Goal: Information Seeking & Learning: Learn about a topic

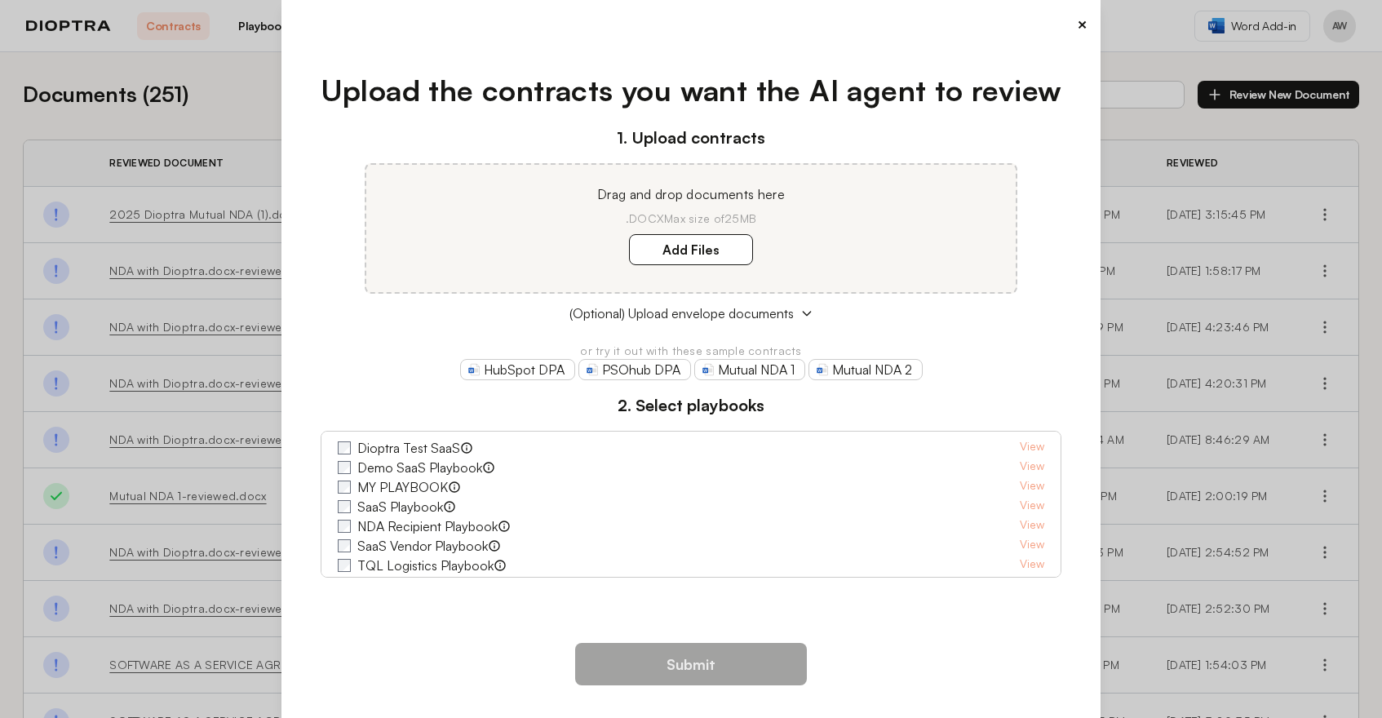
click at [1077, 19] on button "×" at bounding box center [1082, 24] width 11 height 23
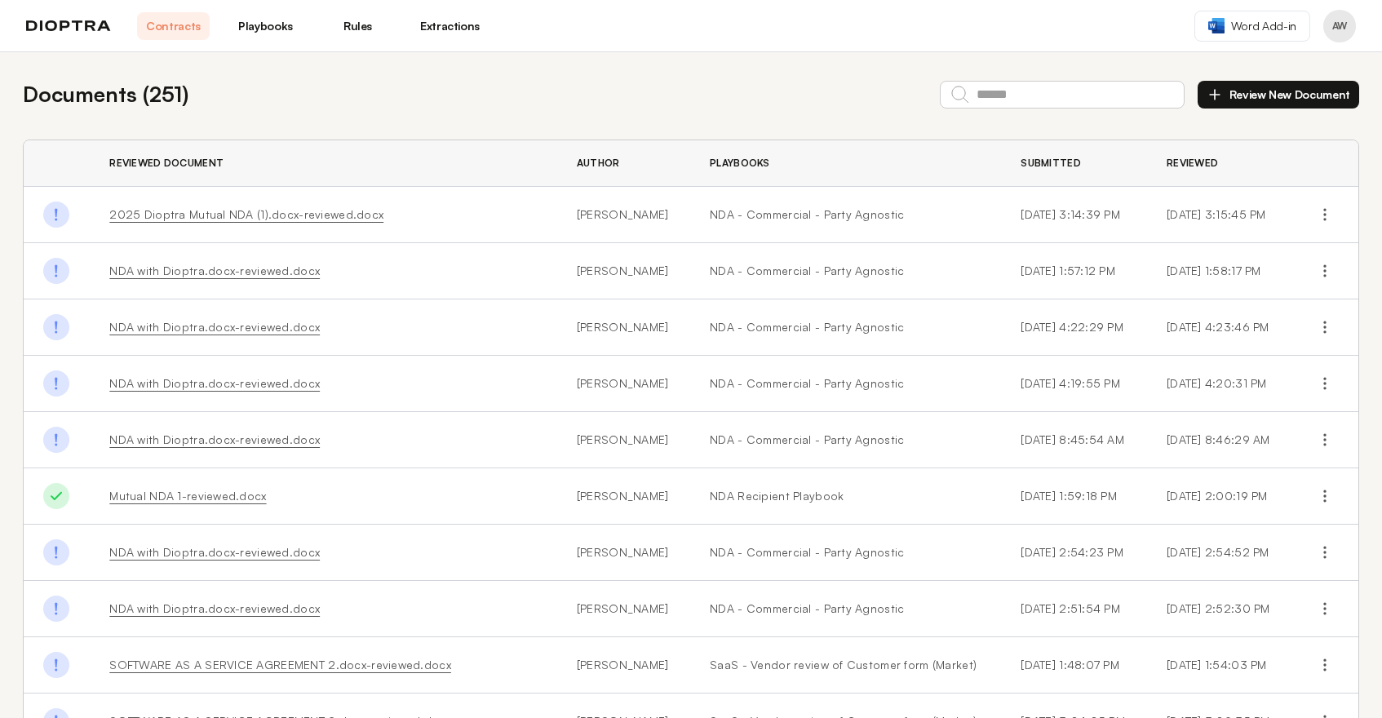
click at [289, 22] on link "Playbooks" at bounding box center [265, 26] width 73 height 28
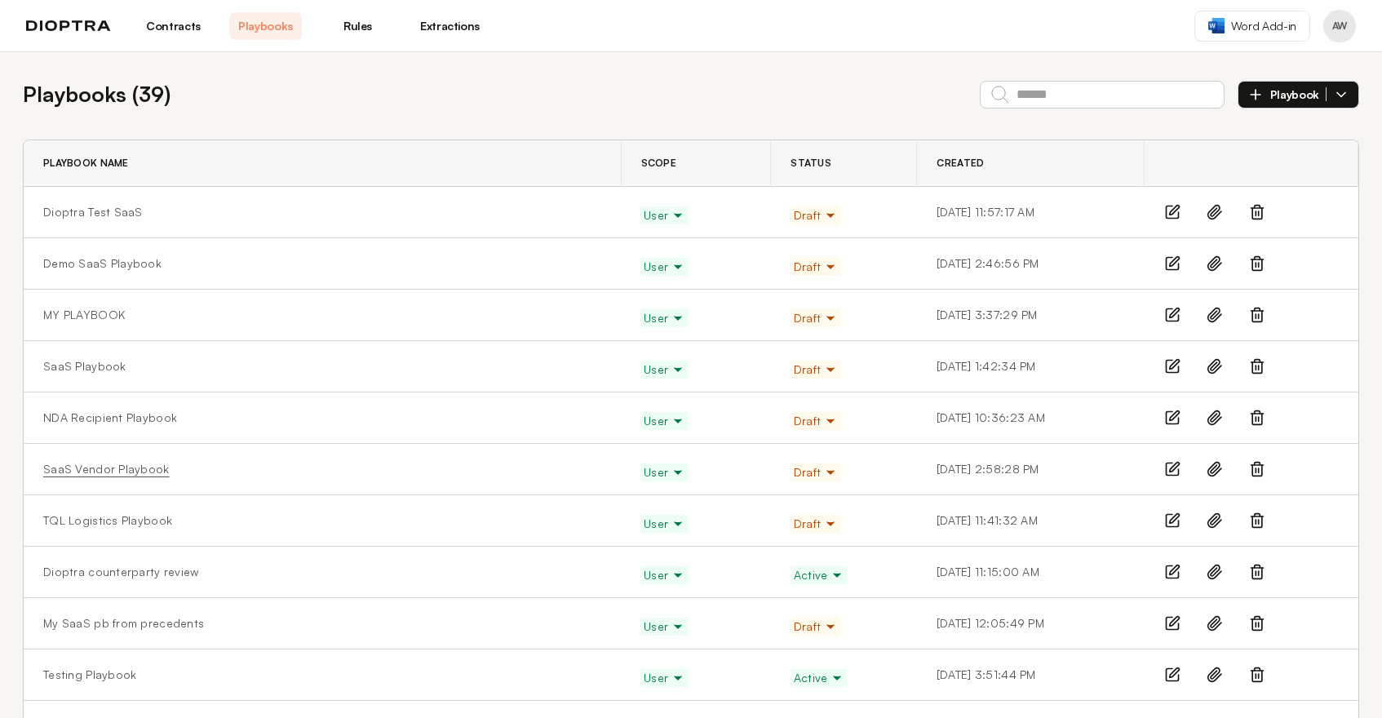
click at [142, 467] on link "SaaS Vendor Playbook" at bounding box center [106, 469] width 126 height 16
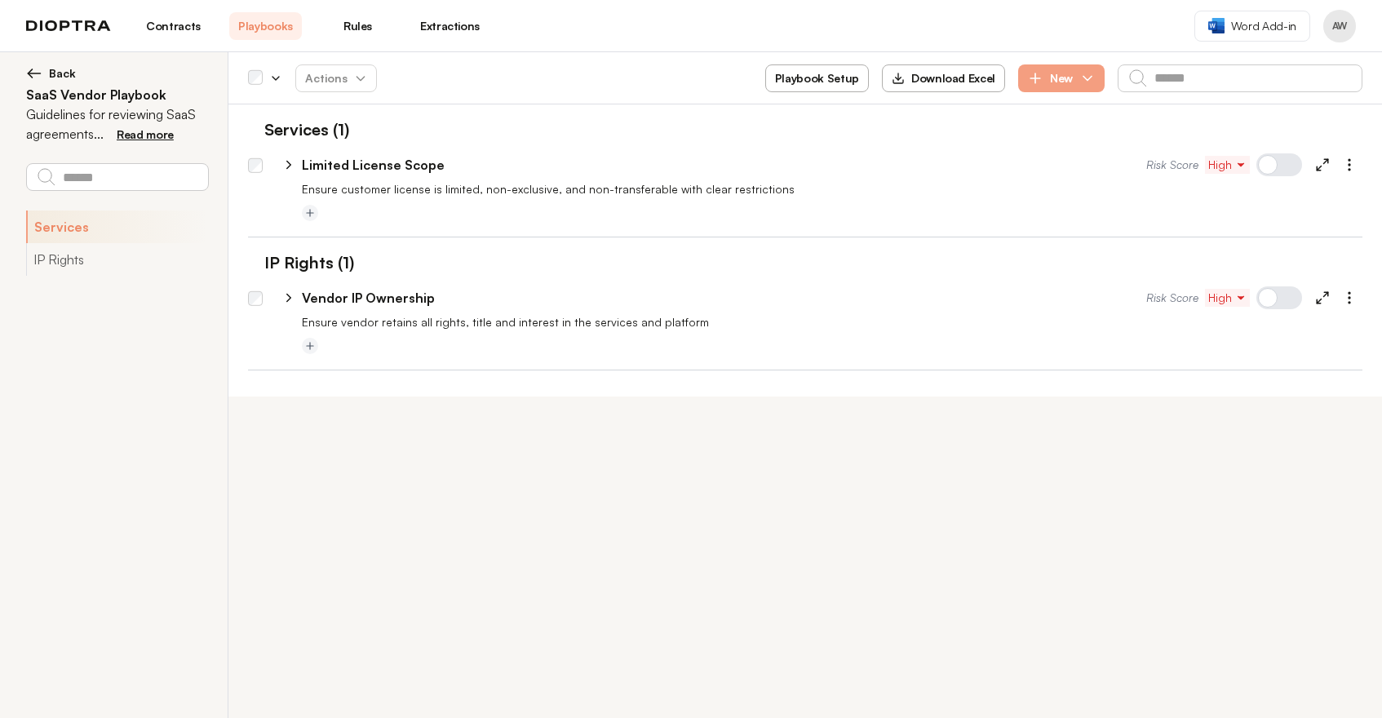
click at [46, 73] on button "Back" at bounding box center [117, 73] width 182 height 16
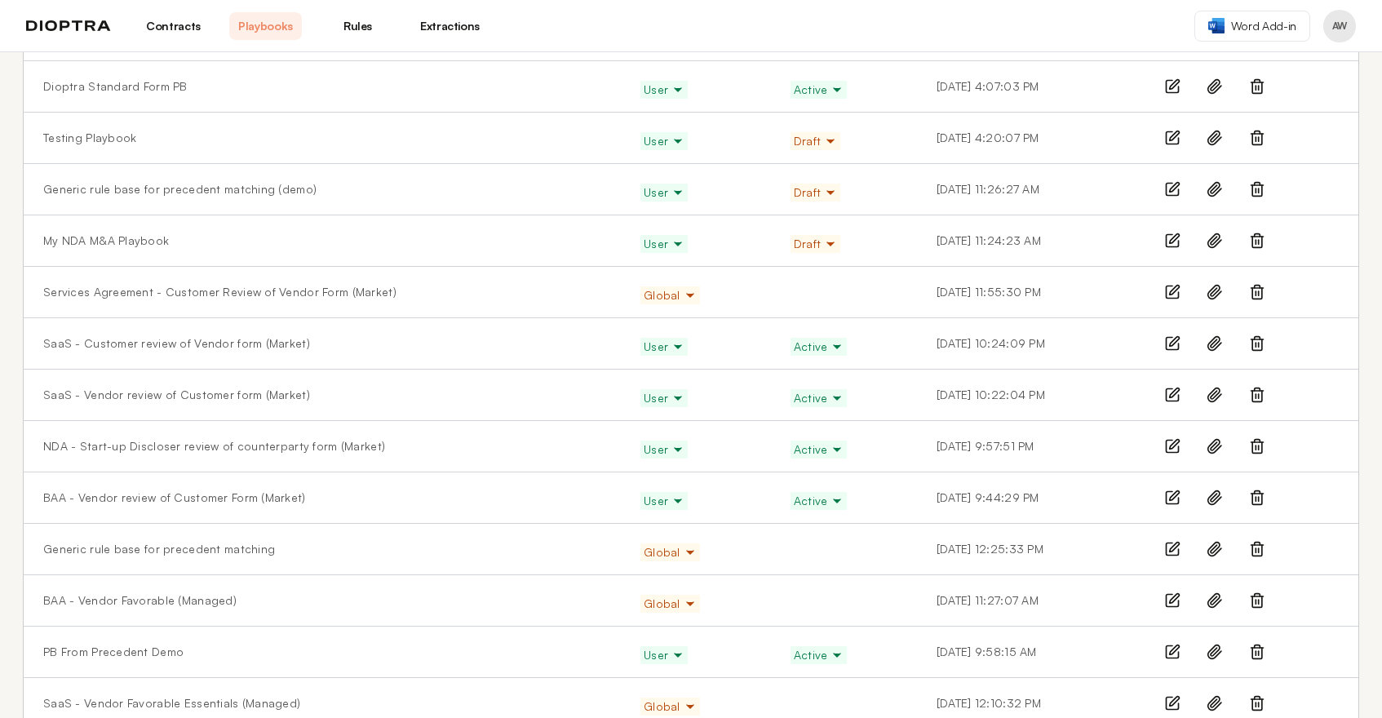
scroll to position [713, 0]
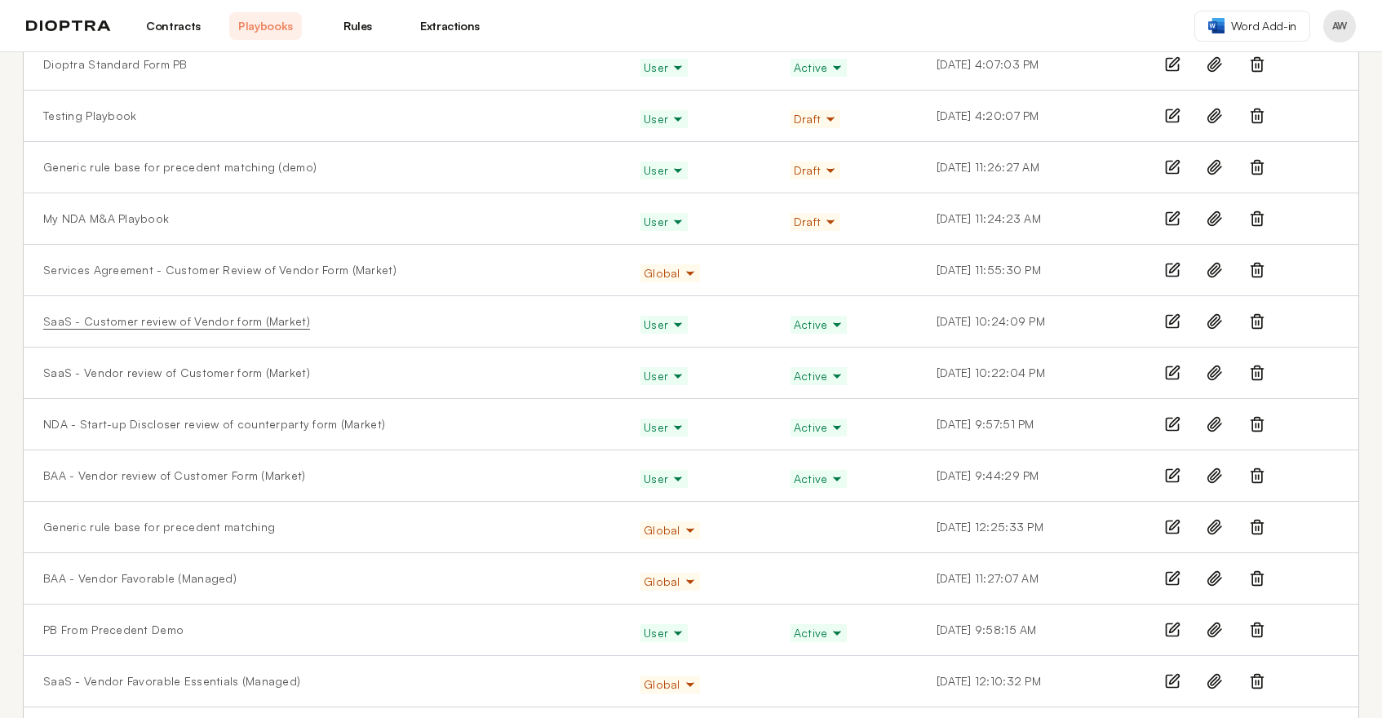
click at [194, 325] on link "SaaS - Customer review of Vendor form (Market)" at bounding box center [176, 321] width 267 height 16
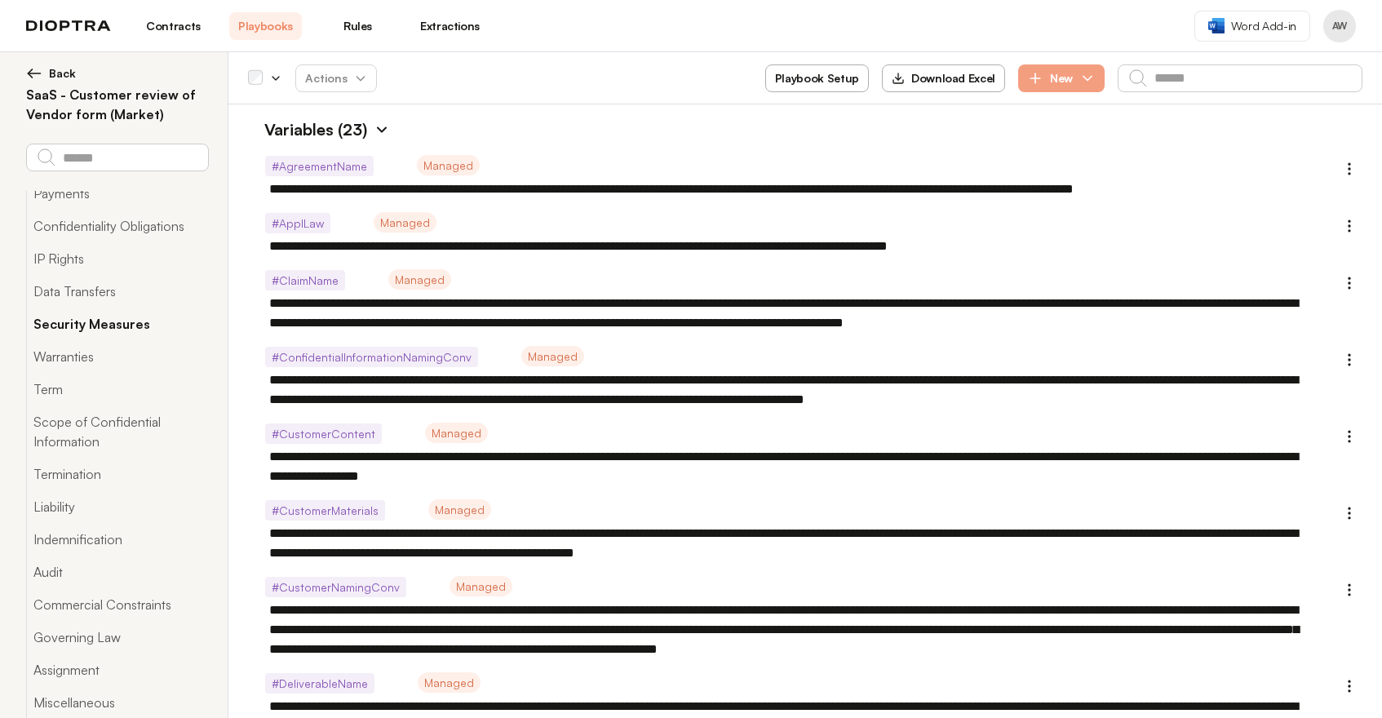
scroll to position [80, 0]
click at [113, 424] on button "Scope of Confidential Information" at bounding box center [117, 431] width 182 height 52
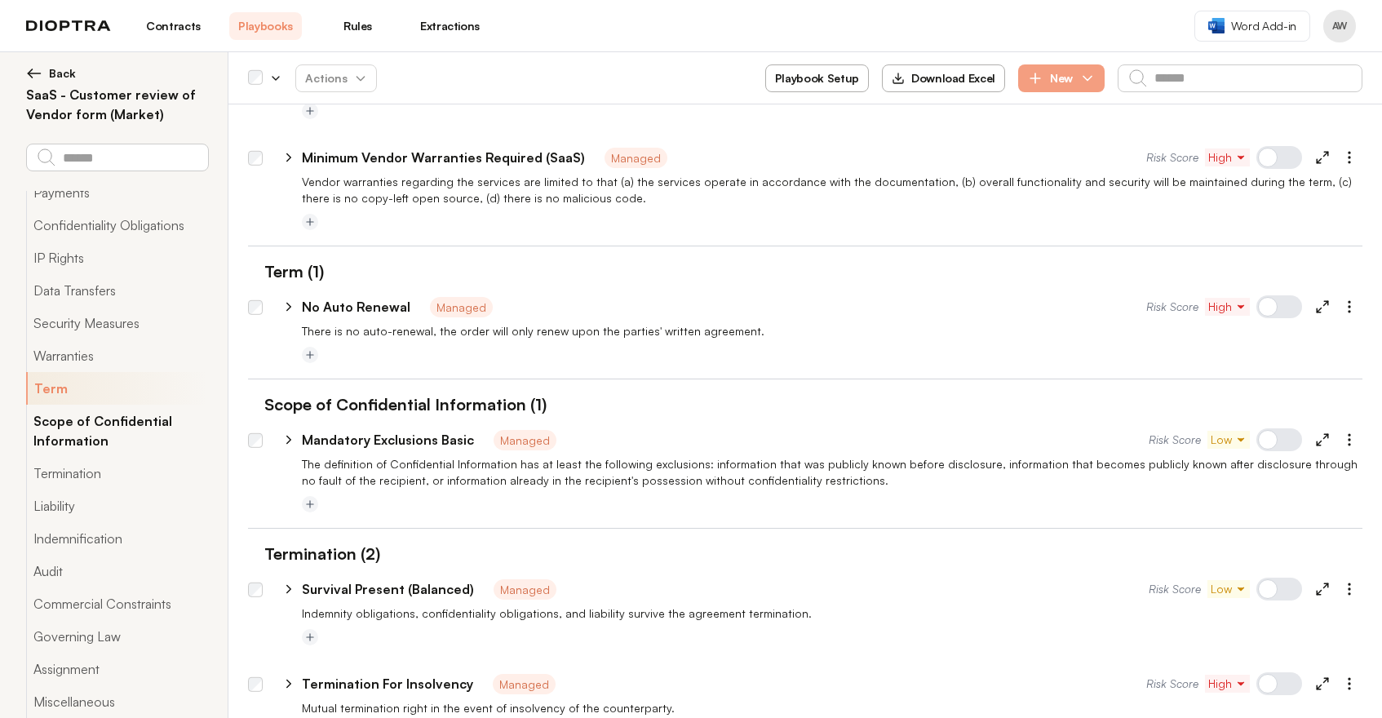
scroll to position [4621, 0]
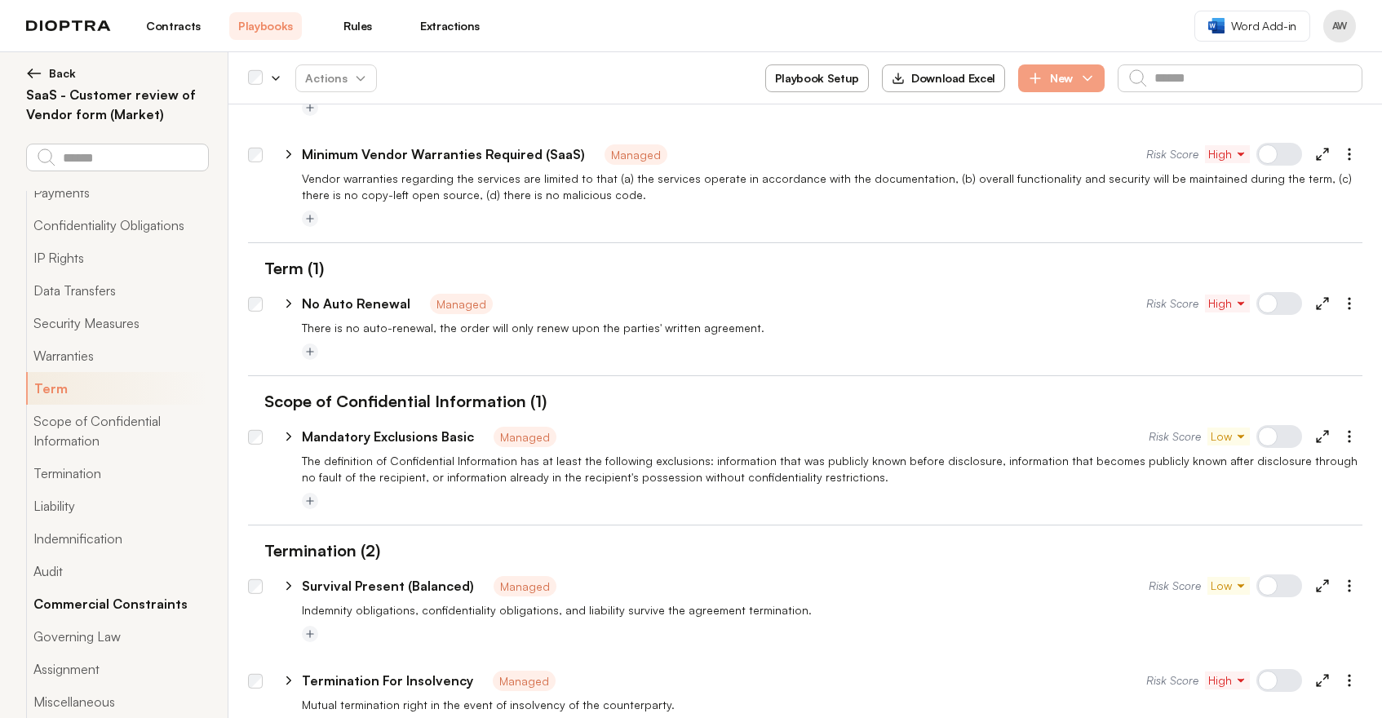
click at [74, 599] on button "Commercial Constraints" at bounding box center [117, 603] width 182 height 33
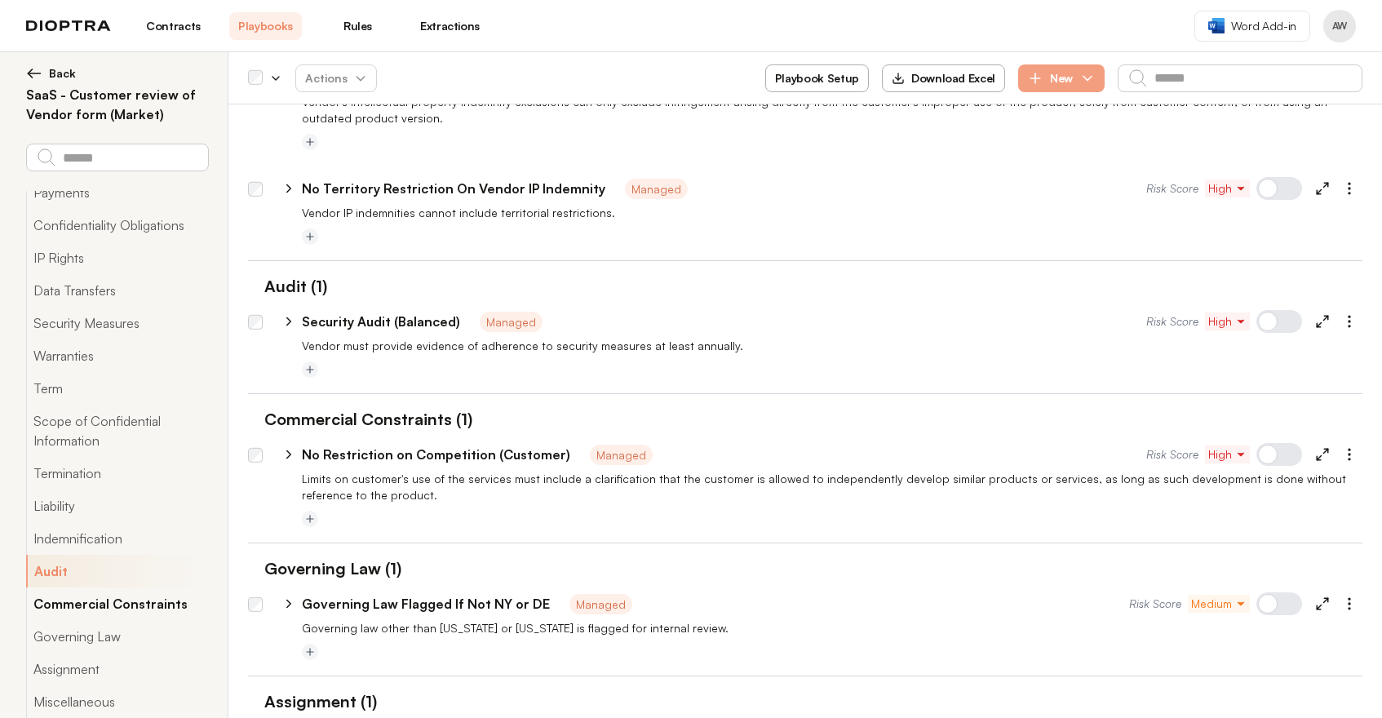
scroll to position [6091, 0]
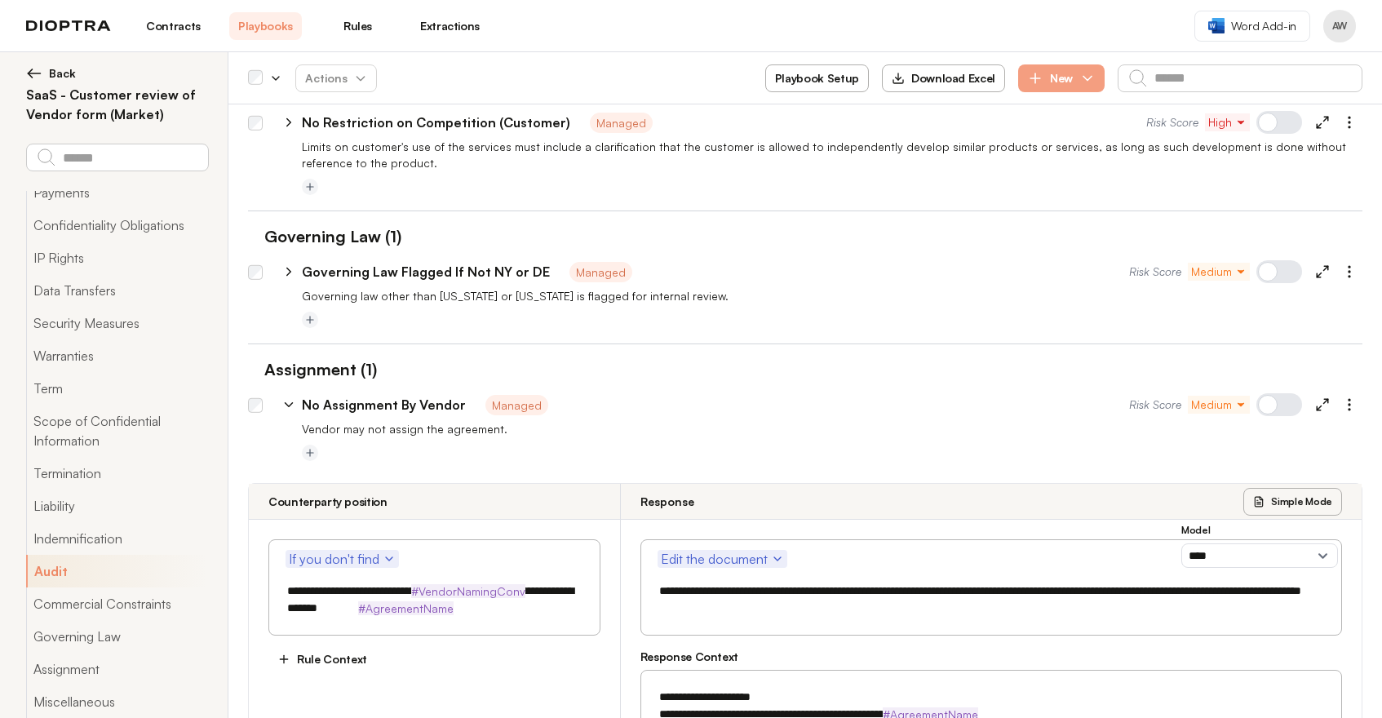
scroll to position [6421, 0]
click at [35, 73] on img at bounding box center [34, 73] width 16 height 16
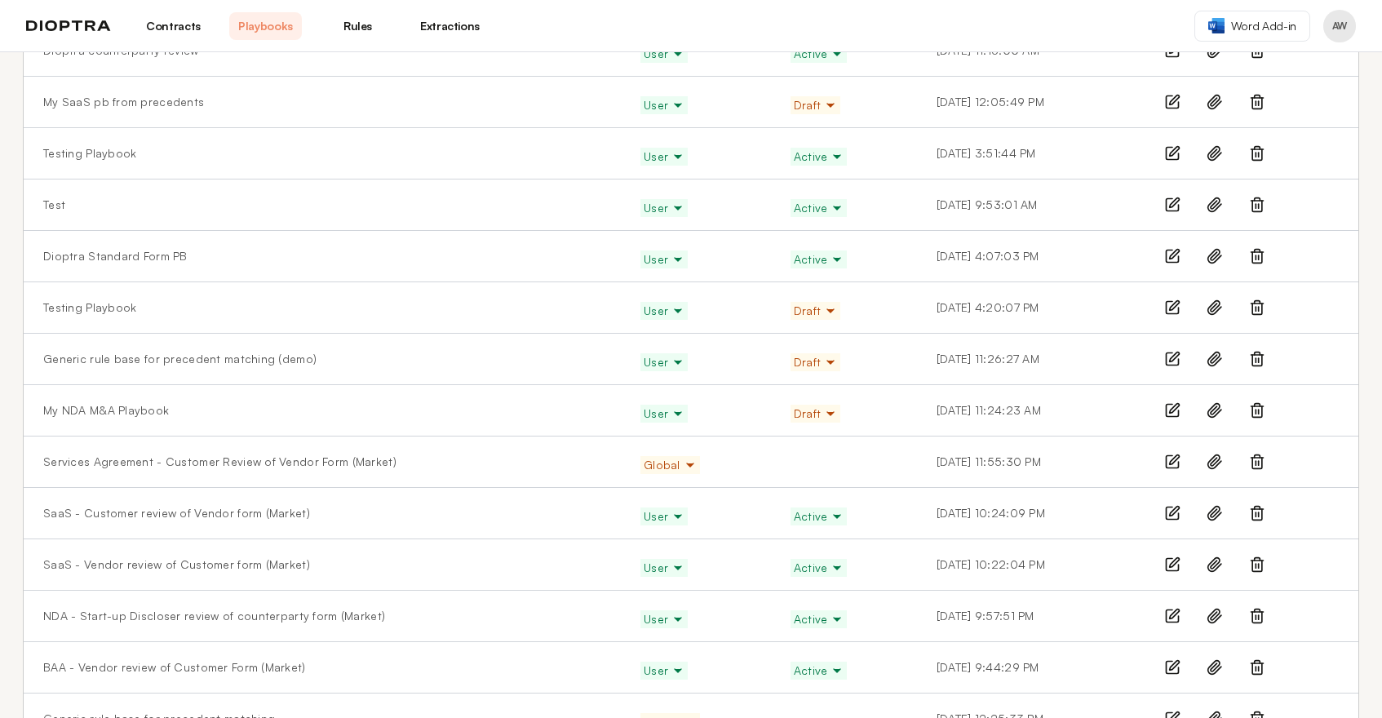
scroll to position [595, 0]
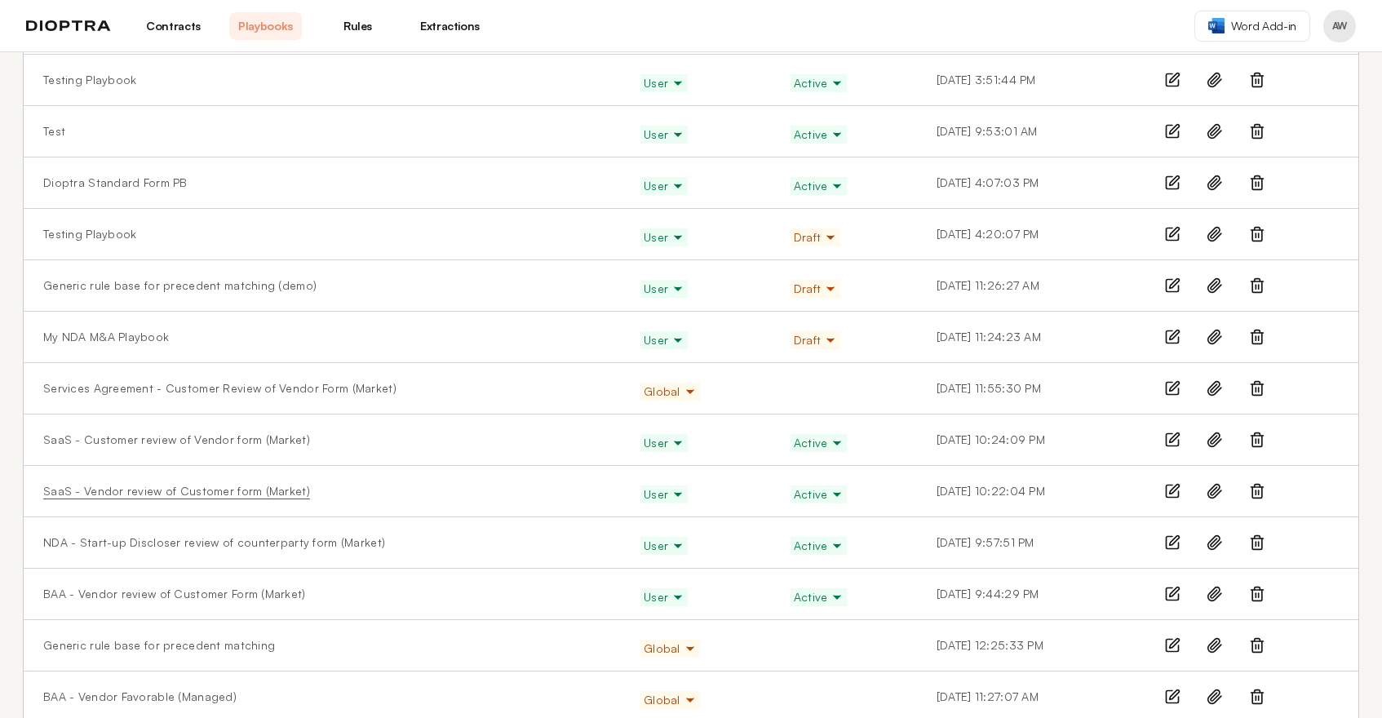
click at [113, 488] on link "SaaS - Vendor review of Customer form (Market)" at bounding box center [176, 491] width 267 height 16
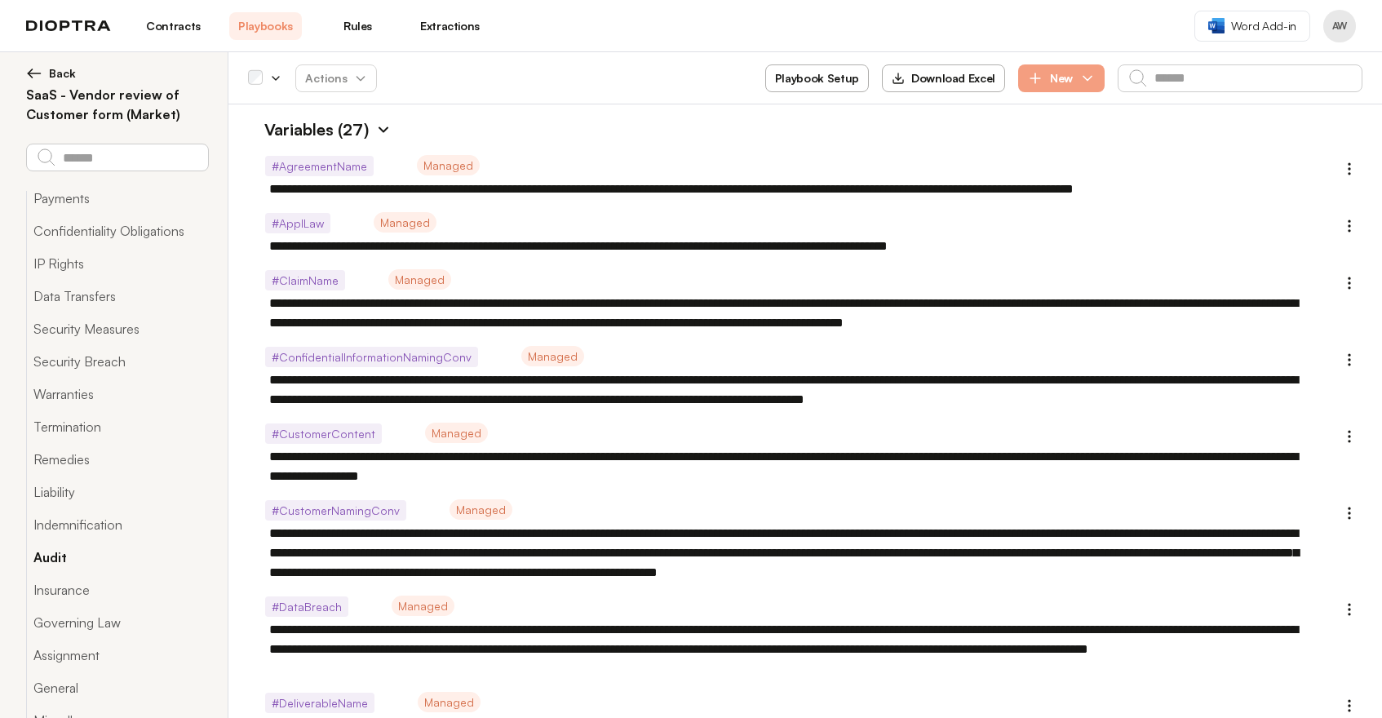
scroll to position [126, 0]
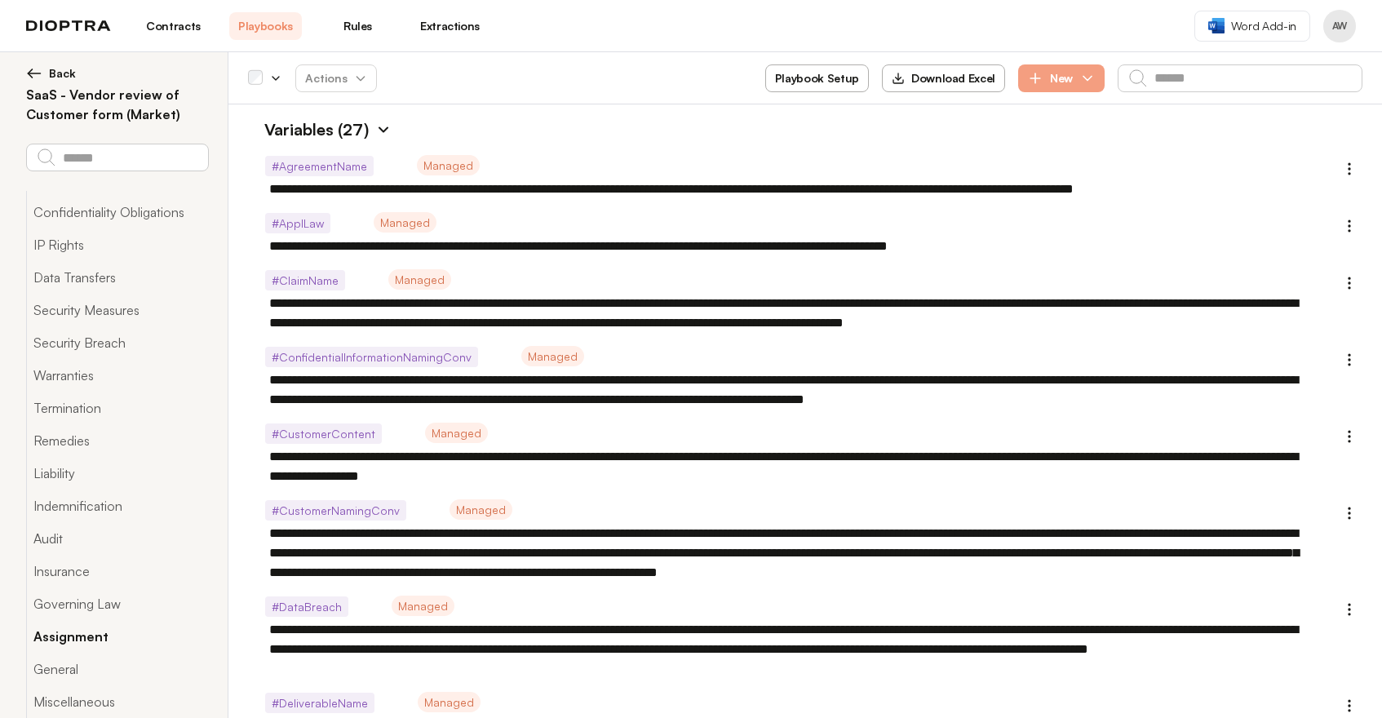
click at [73, 631] on button "Assignment" at bounding box center [117, 636] width 182 height 33
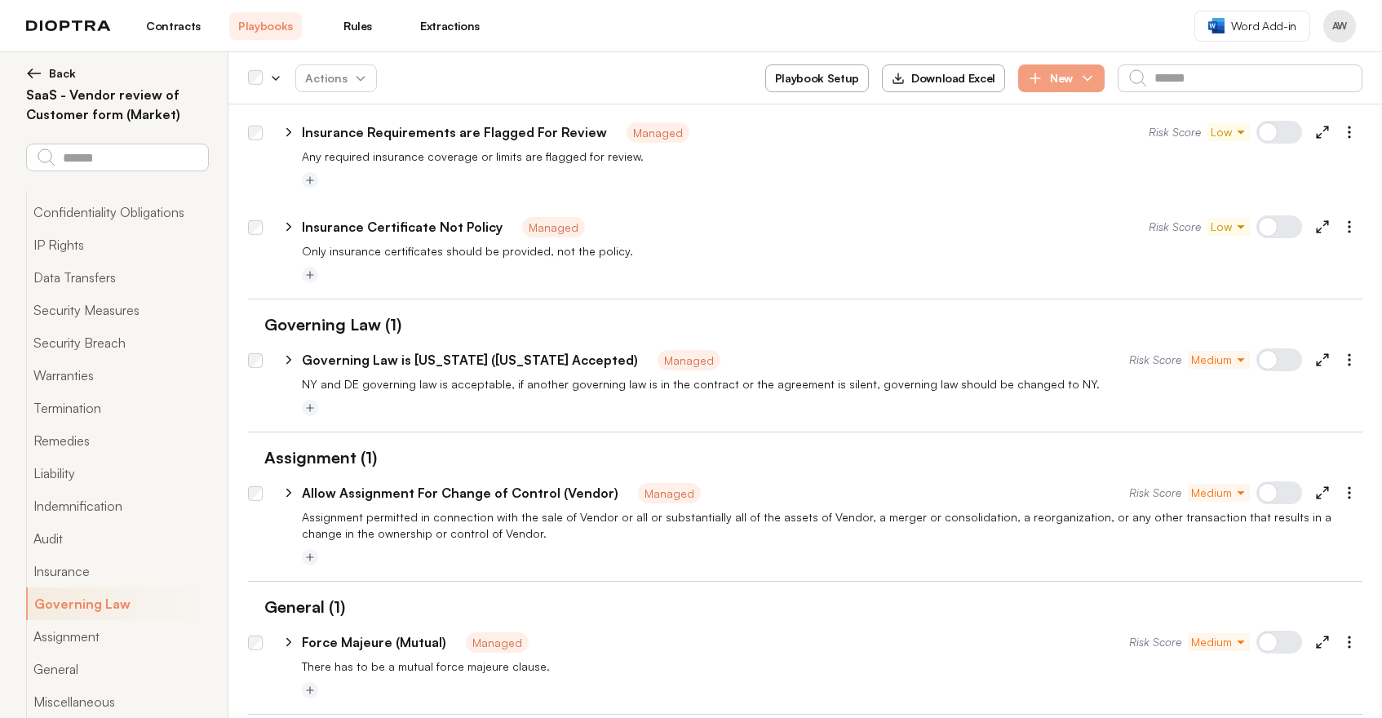
scroll to position [8416, 0]
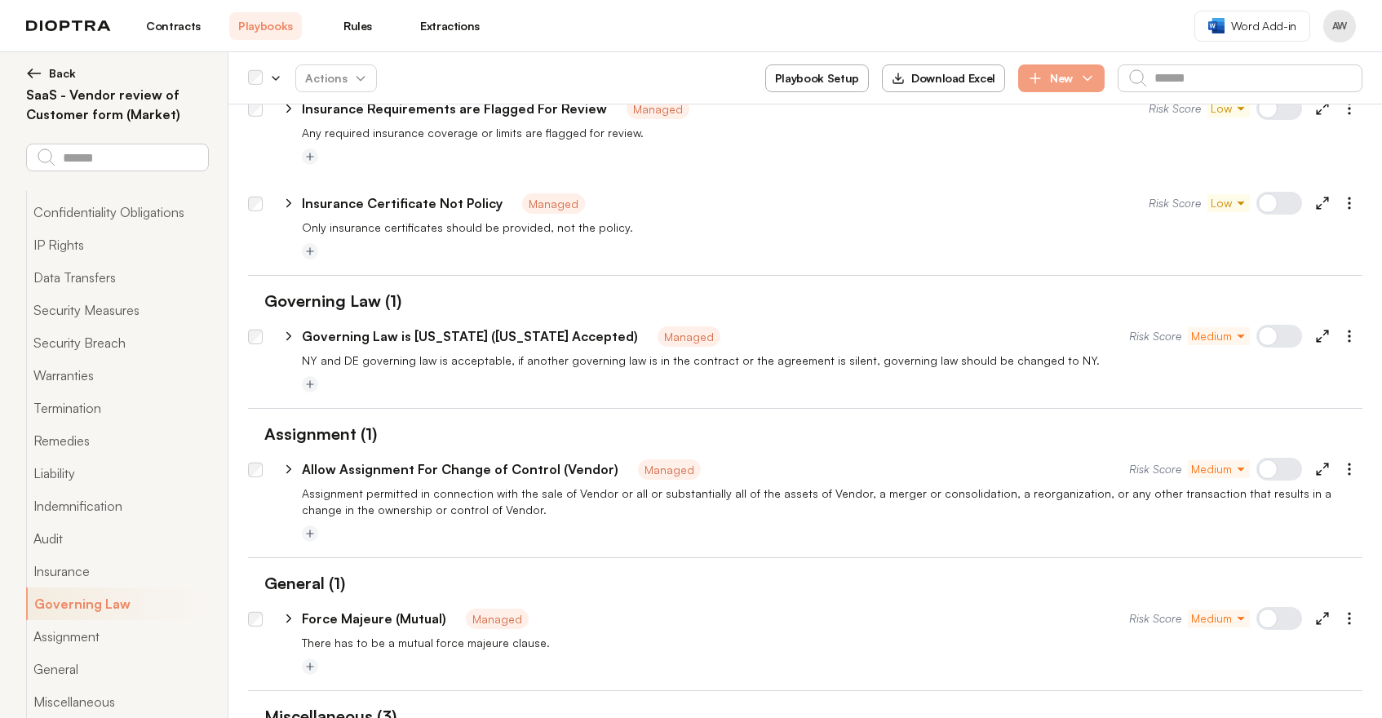
type textarea "*"
